Goal: Transaction & Acquisition: Purchase product/service

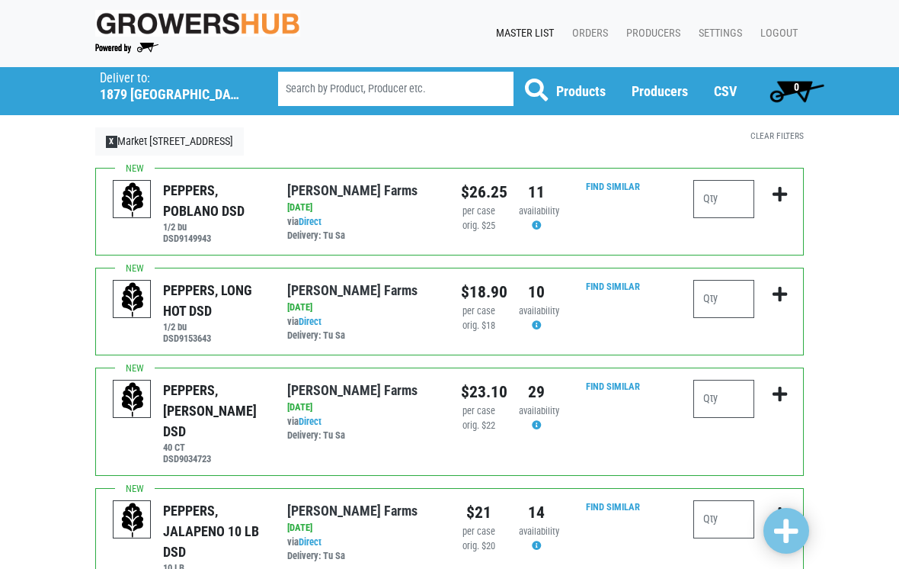
click at [127, 91] on h5 "1879 [GEOGRAPHIC_DATA]" at bounding box center [169, 94] width 139 height 17
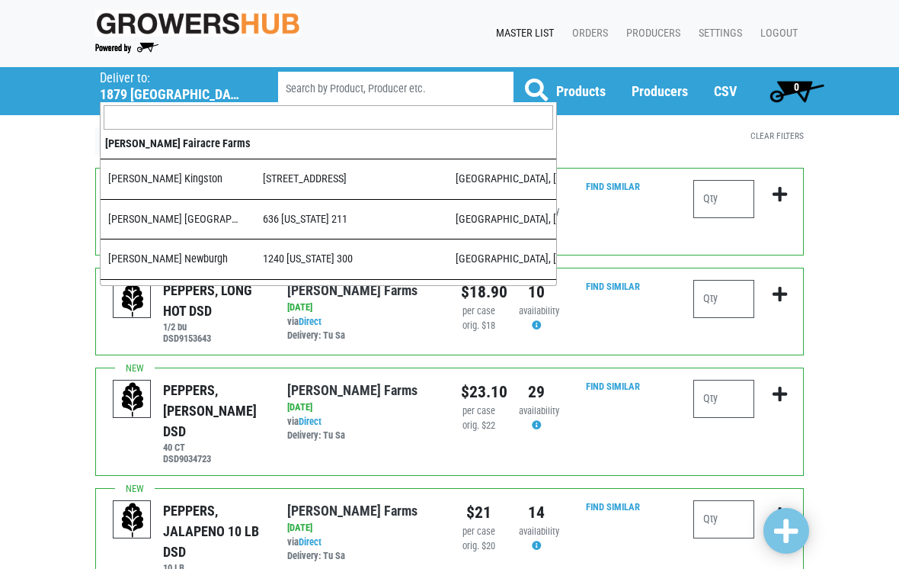
scroll to position [460, 0]
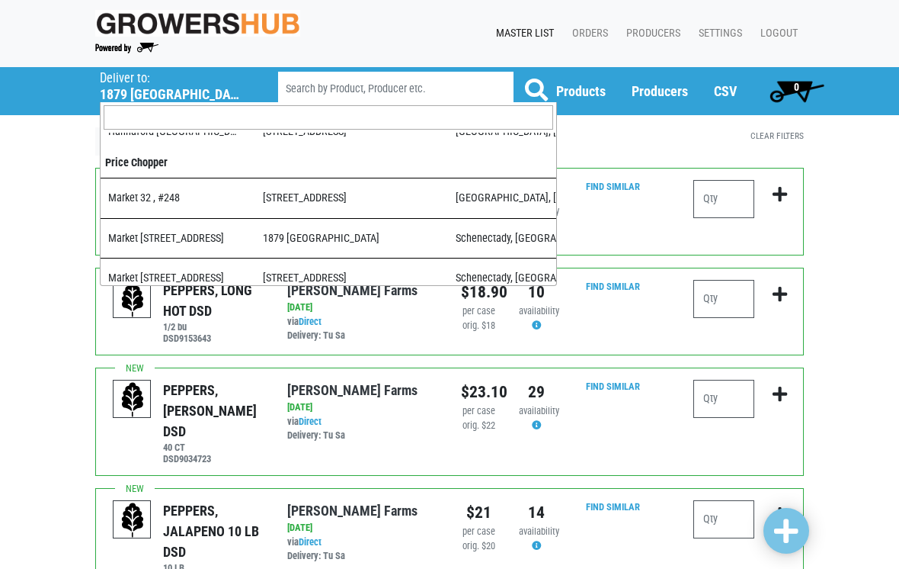
click at [527, 110] on input "search" at bounding box center [329, 117] width 450 height 24
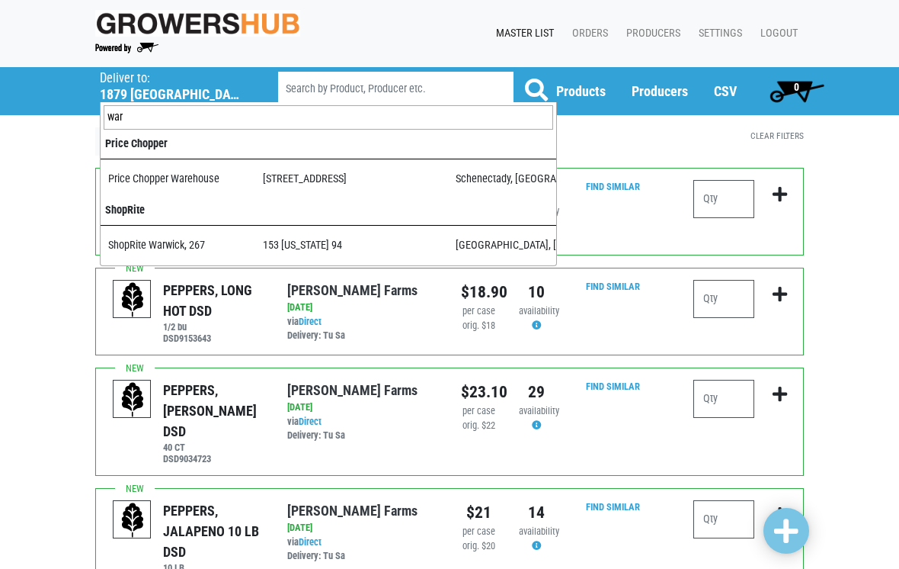
type input "ware"
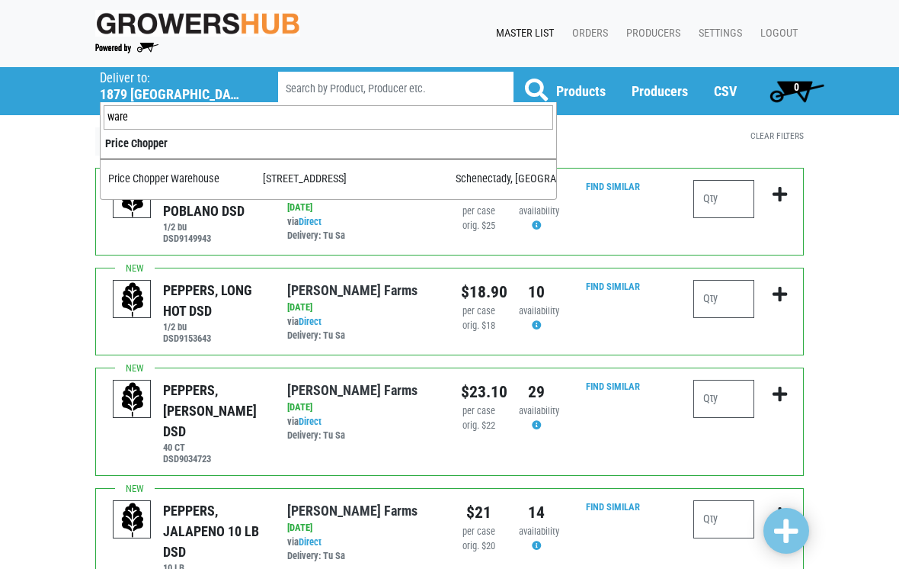
select select "09c8e42b-1de4-48c1-8f2a-bab80d96e56e"
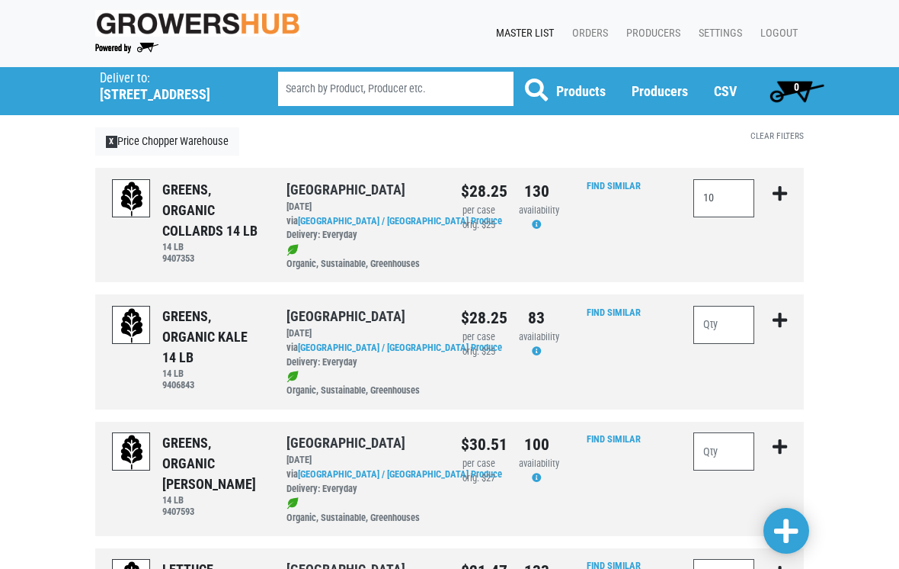
scroll to position [151, 0]
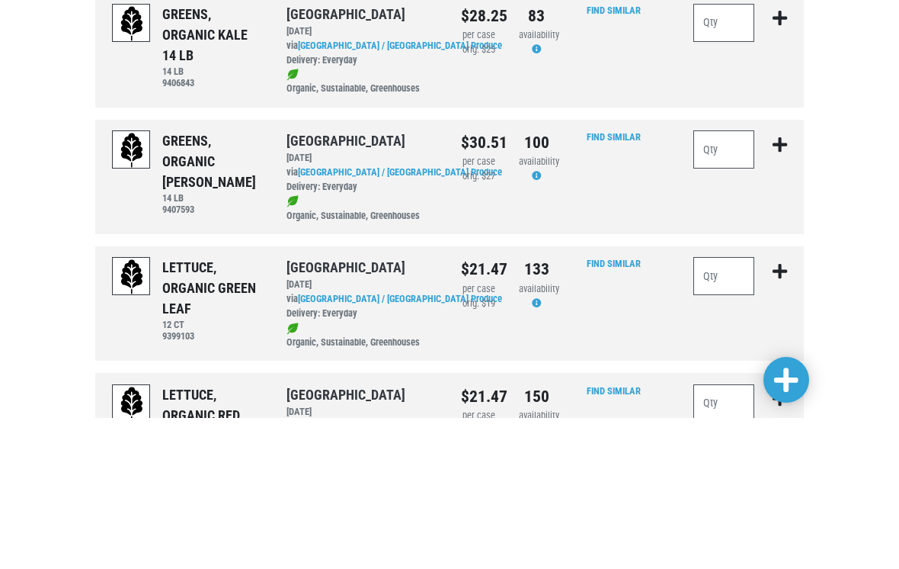
type input "10"
click at [723, 184] on input "number" at bounding box center [724, 174] width 61 height 38
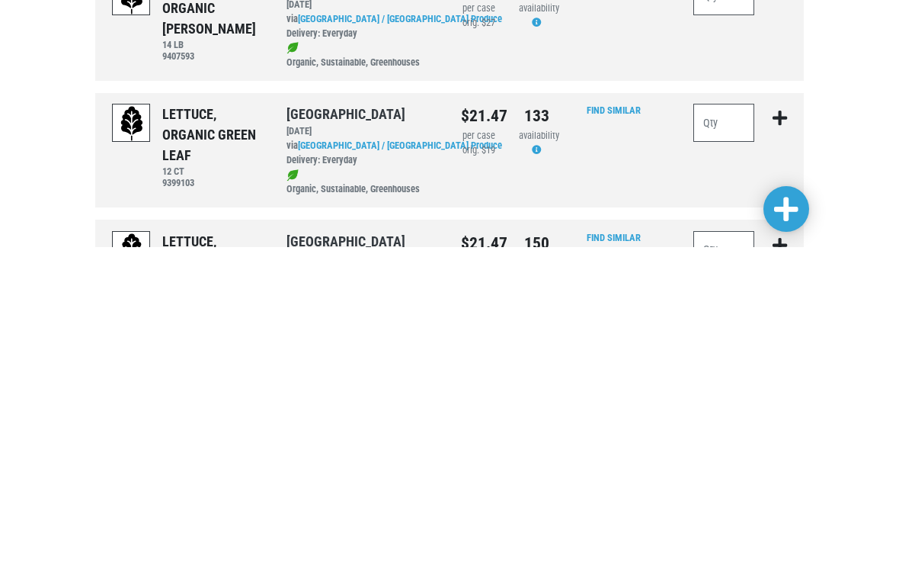
scroll to position [136, 0]
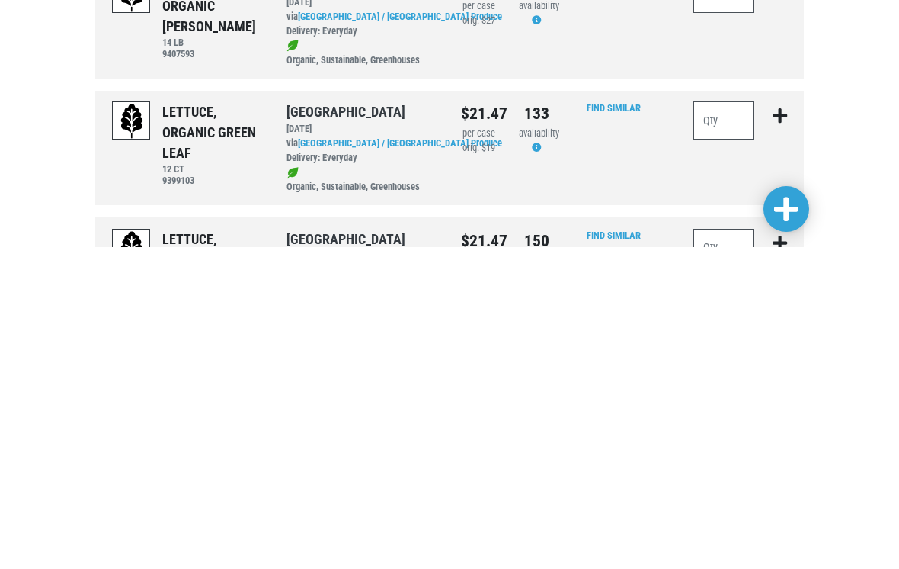
type input "20"
click at [720, 423] on input "number" at bounding box center [724, 442] width 61 height 38
type input "5"
click at [704, 550] on input "number" at bounding box center [724, 569] width 61 height 38
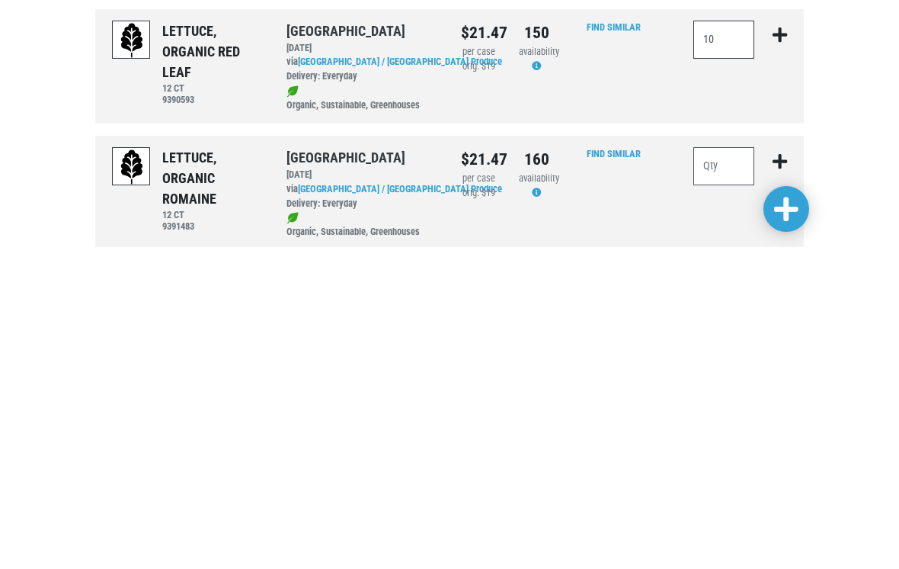
scroll to position [346, 0]
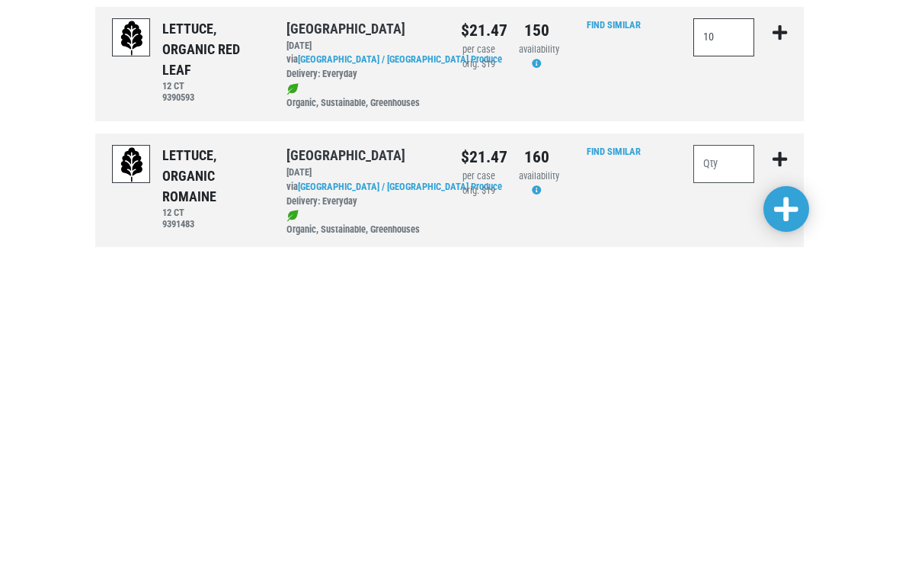
type input "10"
click at [720, 467] on input "number" at bounding box center [724, 486] width 61 height 38
type input "15"
click at [787, 518] on span at bounding box center [786, 531] width 24 height 27
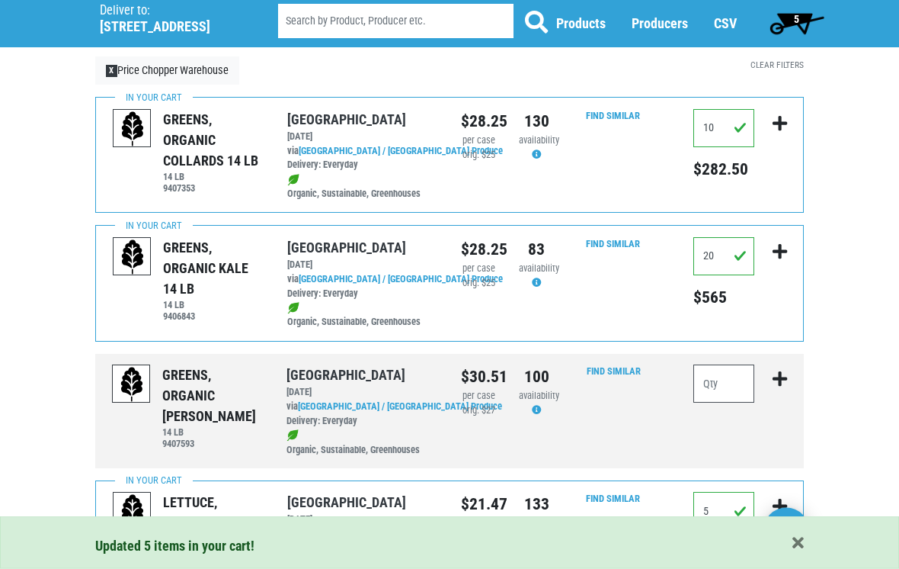
scroll to position [71, 0]
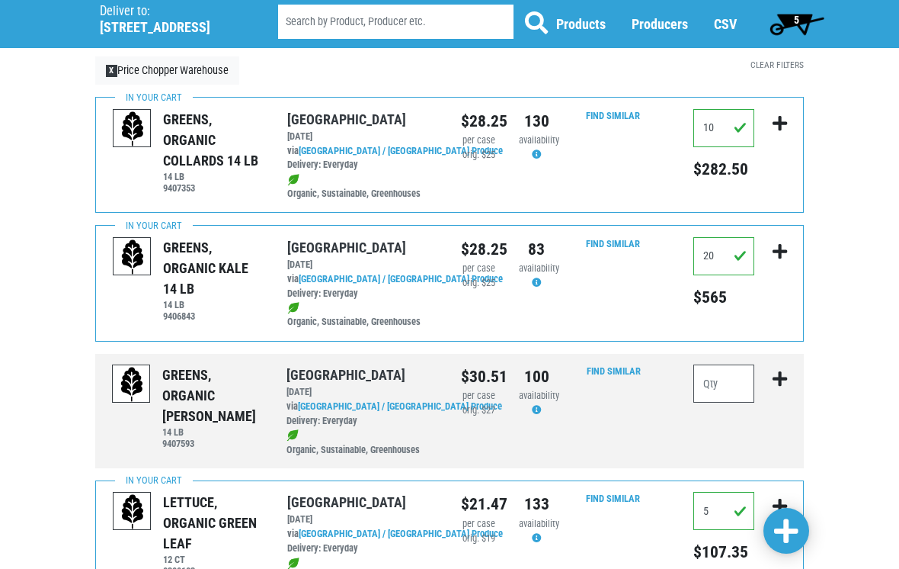
click at [803, 27] on span "5" at bounding box center [797, 23] width 68 height 30
click at [804, 34] on span "5" at bounding box center [797, 23] width 68 height 30
click at [804, 21] on span "5" at bounding box center [797, 23] width 68 height 30
click at [792, 18] on span "5" at bounding box center [797, 23] width 68 height 30
click at [800, 21] on span "5" at bounding box center [797, 23] width 68 height 30
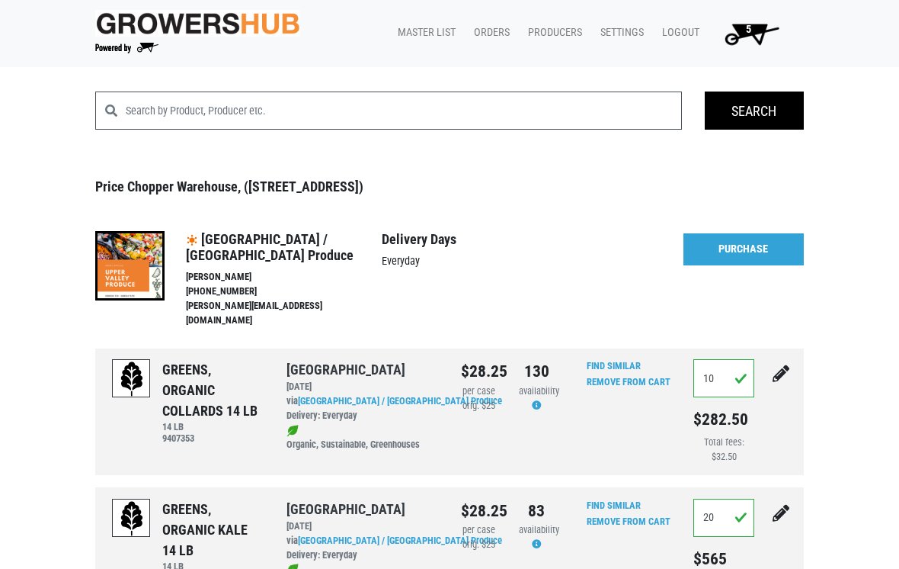
click at [762, 249] on link "Purchase" at bounding box center [744, 249] width 120 height 32
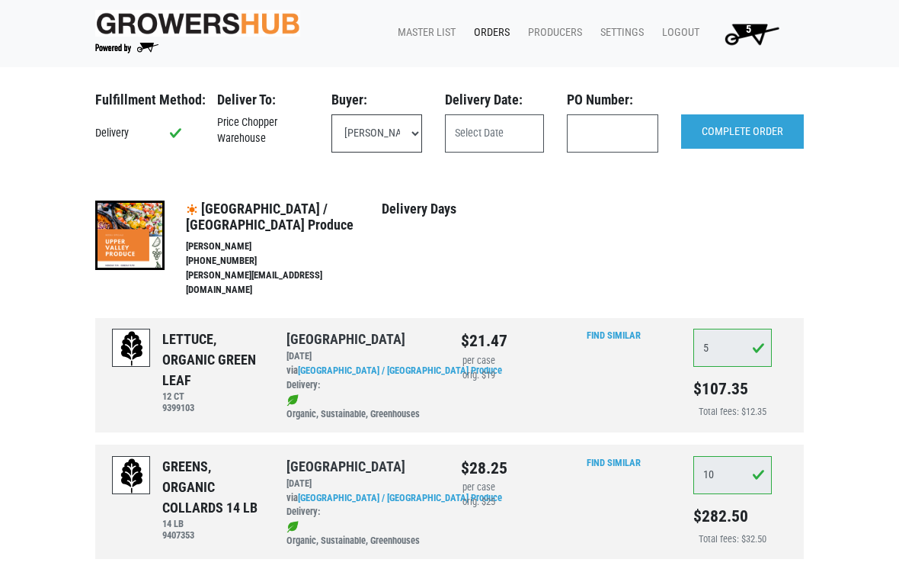
click at [376, 136] on select "Christina Stipe (christinastipe+wh@pricechopper.com) Larry Rybicki (larryrybick…" at bounding box center [377, 133] width 91 height 38
select select "eadb7b86-3440-4ccf-b1a2-9cf7cd704454"
click at [513, 127] on input "text" at bounding box center [494, 133] width 99 height 38
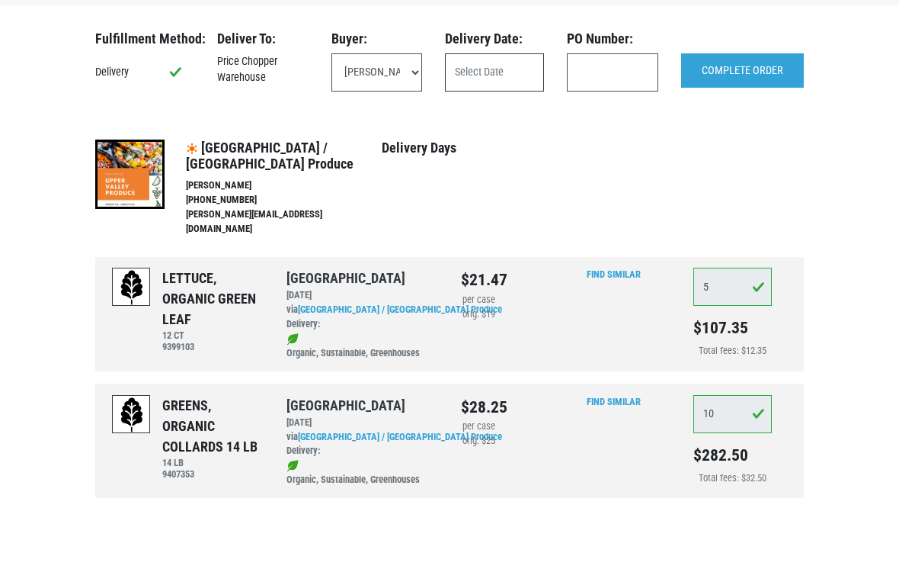
click at [520, 114] on input "text" at bounding box center [494, 133] width 99 height 38
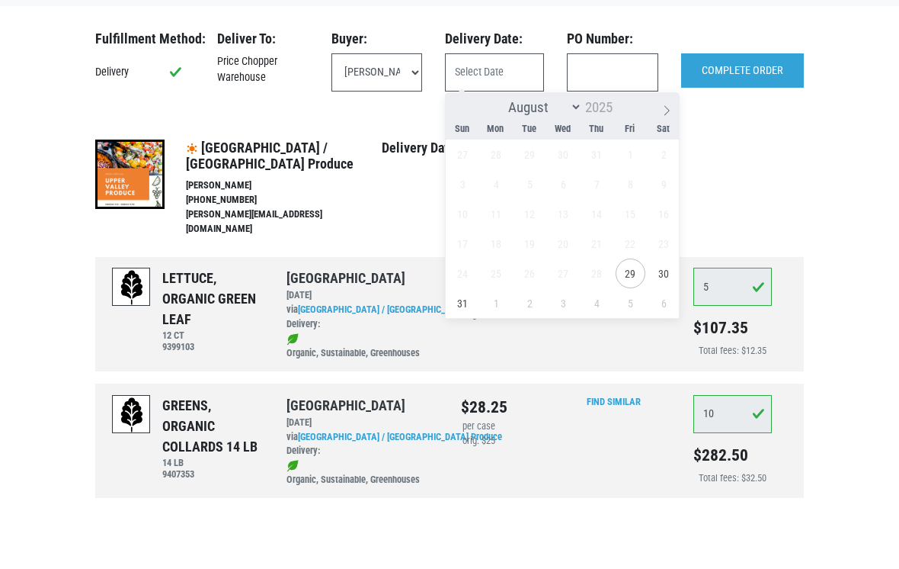
click at [659, 153] on span at bounding box center [667, 166] width 26 height 26
select select "8"
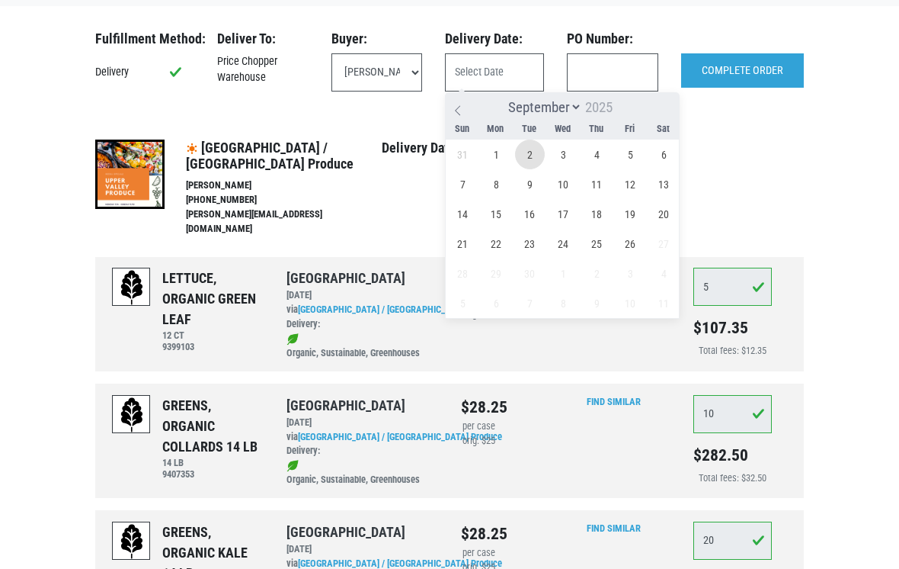
click at [527, 152] on span "2" at bounding box center [530, 154] width 30 height 30
type input "2025-09-02"
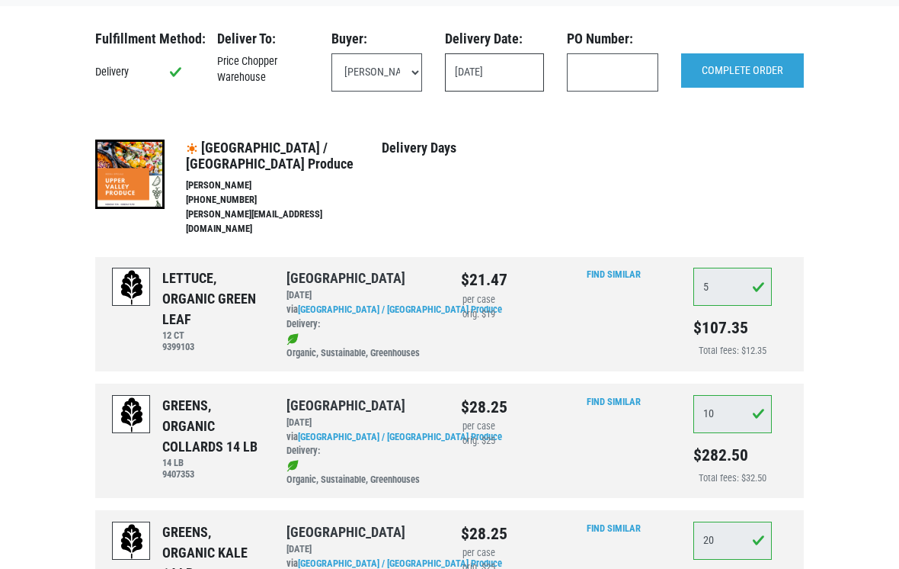
scroll to position [60, 0]
click at [627, 88] on input "text" at bounding box center [612, 73] width 91 height 38
type input "111324"
click at [752, 75] on input "COMPLETE ORDER" at bounding box center [742, 71] width 123 height 35
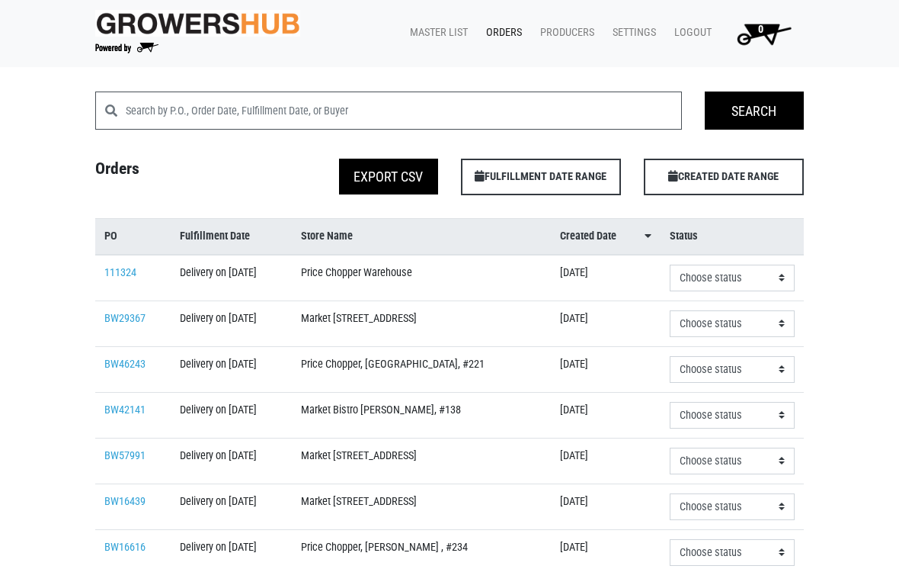
click at [502, 22] on link "Orders" at bounding box center [501, 32] width 54 height 29
click at [496, 22] on link "Orders" at bounding box center [501, 32] width 54 height 29
click at [495, 36] on link "Orders" at bounding box center [501, 32] width 54 height 29
